Goal: Task Accomplishment & Management: Manage account settings

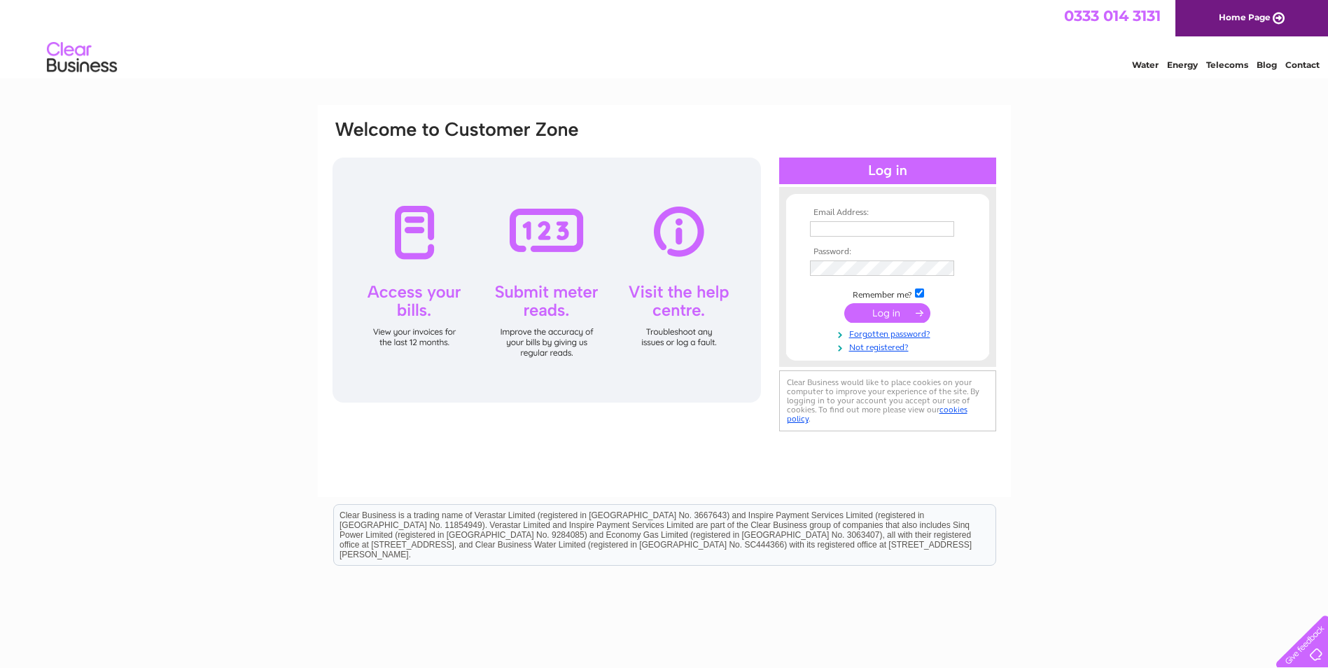
type input "penny.campbell@btconnect.com"
click at [871, 308] on input "submit" at bounding box center [887, 313] width 86 height 20
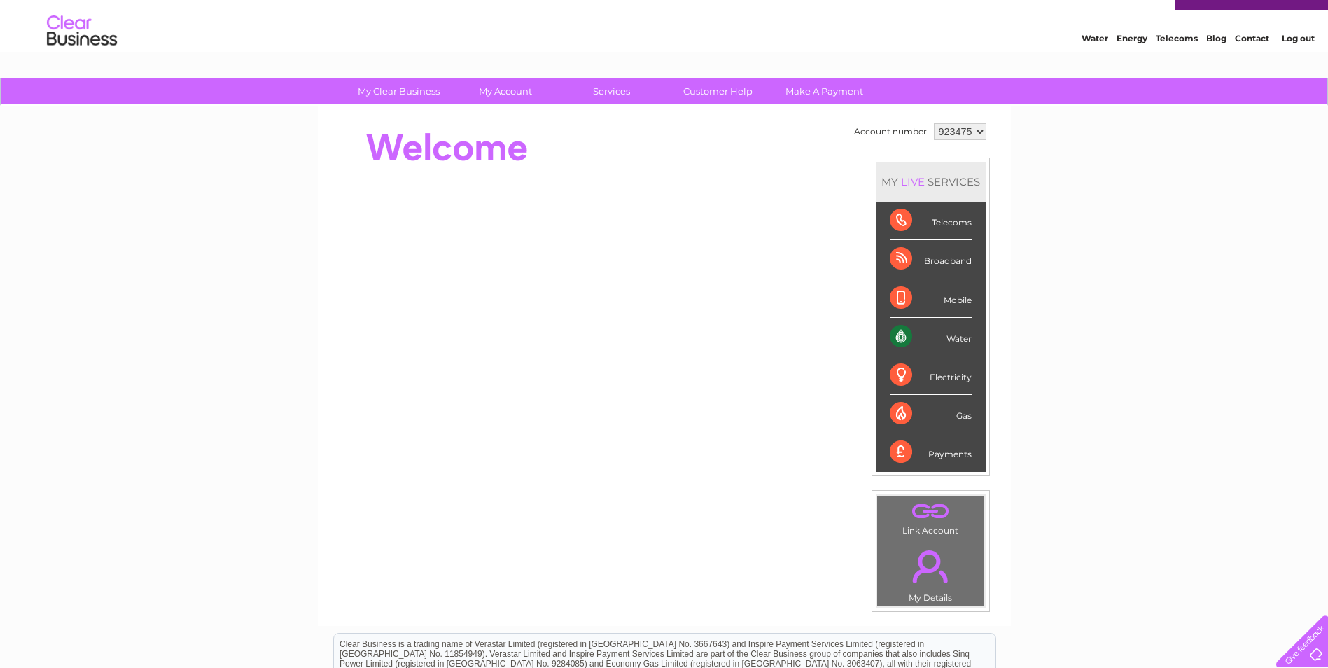
scroll to position [25, 0]
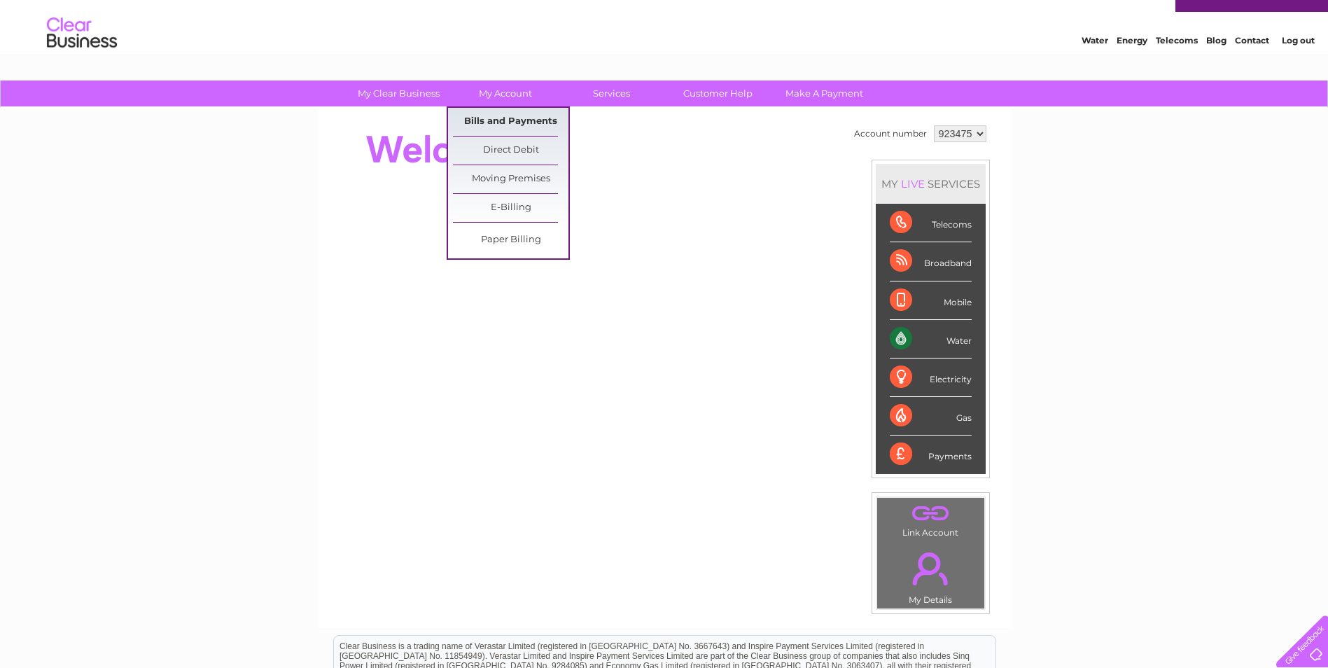
click at [530, 121] on link "Bills and Payments" at bounding box center [511, 122] width 116 height 28
click at [497, 115] on link "Bills and Payments" at bounding box center [511, 122] width 116 height 28
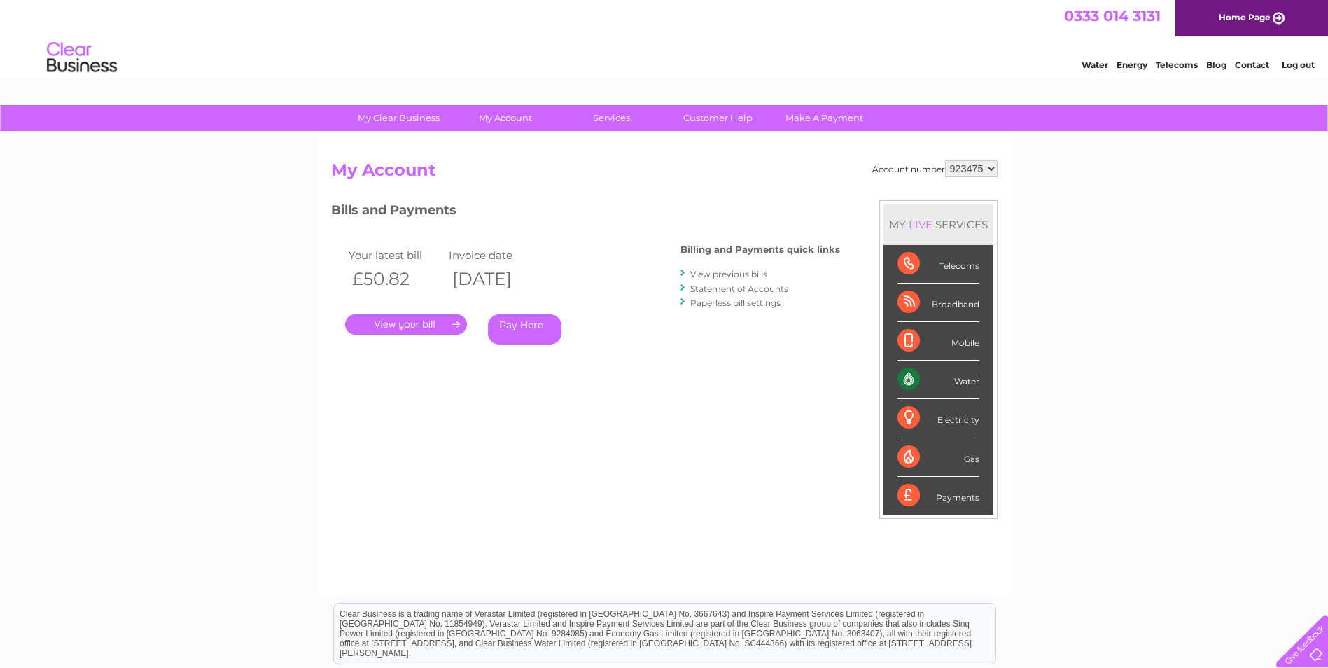
click at [417, 317] on link "." at bounding box center [406, 324] width 122 height 20
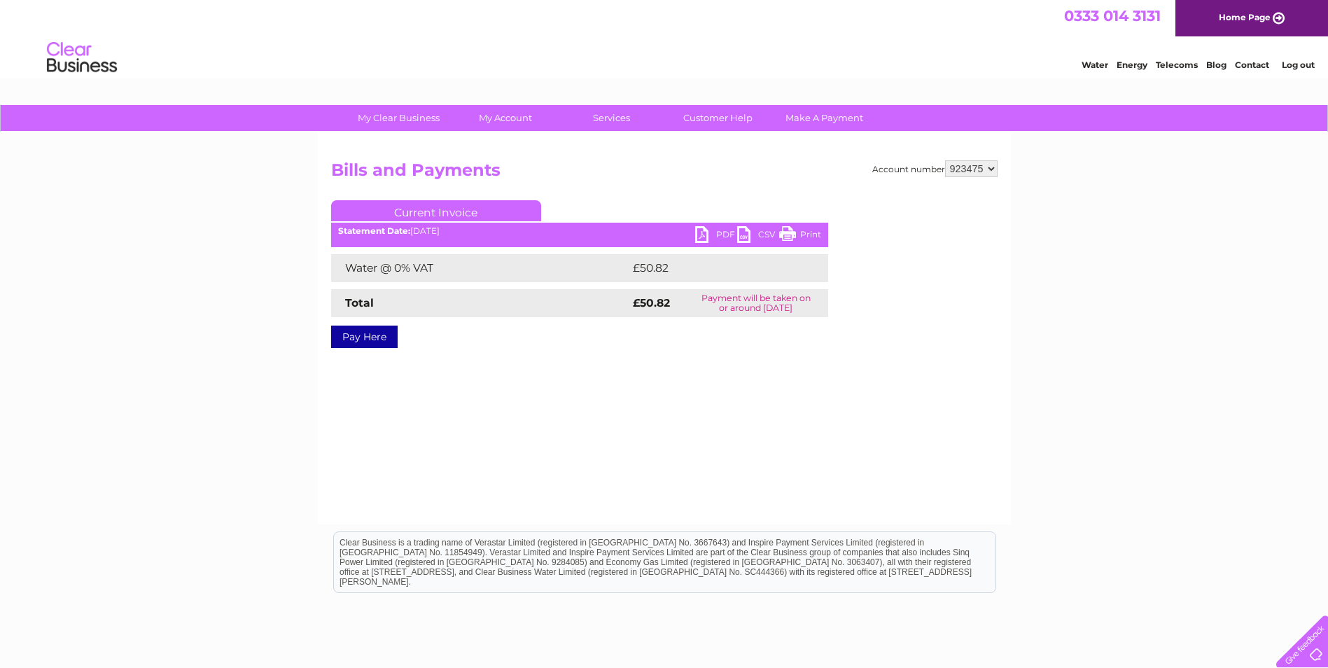
click at [728, 234] on link "PDF" at bounding box center [716, 236] width 42 height 20
